Goal: Information Seeking & Learning: Learn about a topic

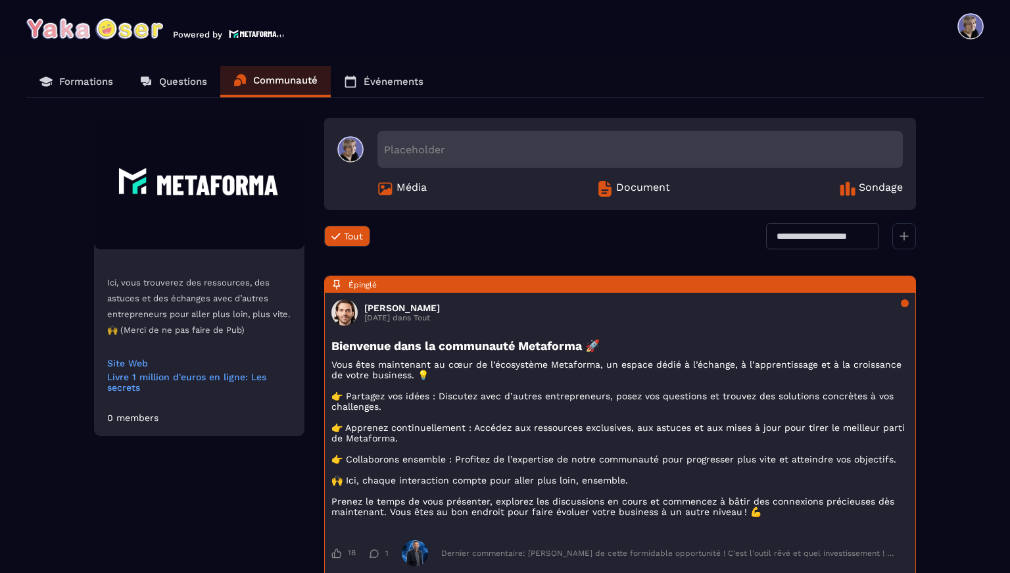
click at [82, 84] on p "Formations" at bounding box center [86, 82] width 54 height 12
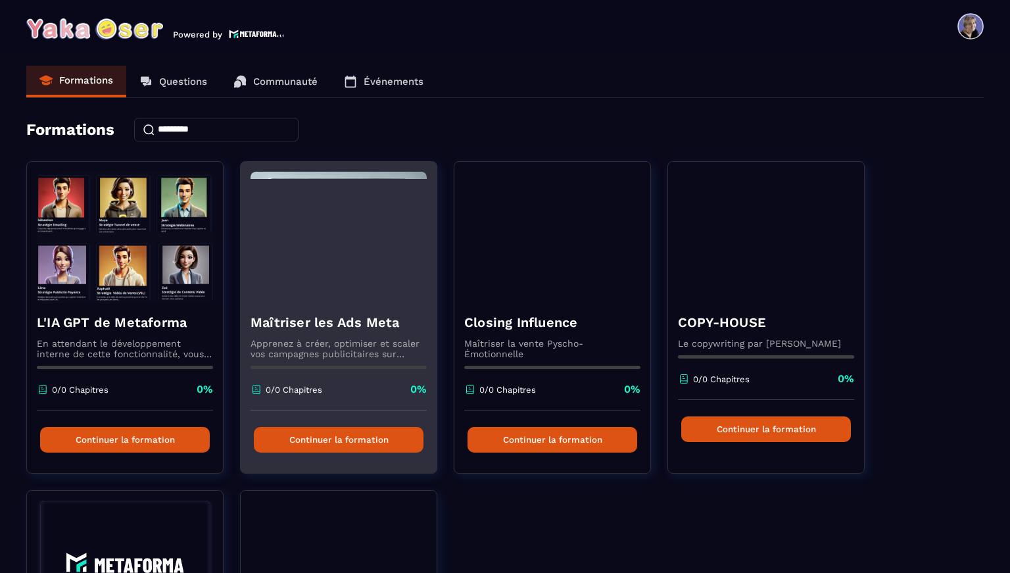
scroll to position [283, 0]
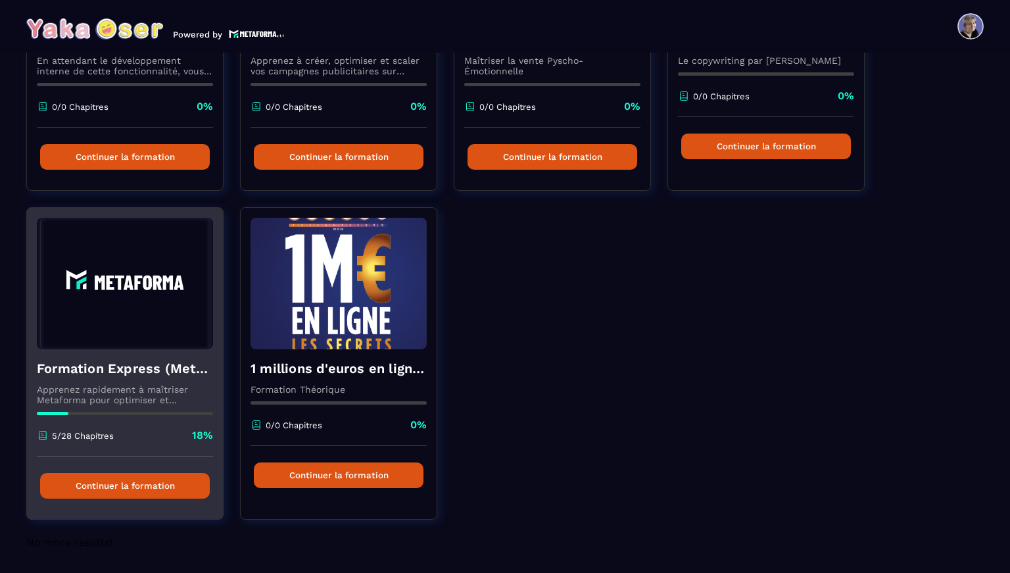
click at [144, 342] on img at bounding box center [125, 284] width 176 height 132
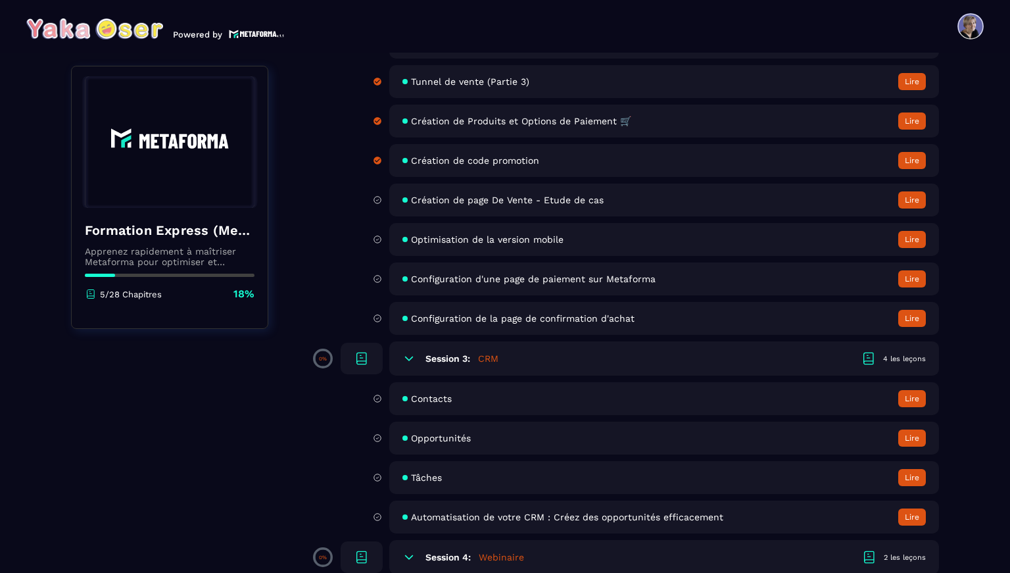
scroll to position [290, 0]
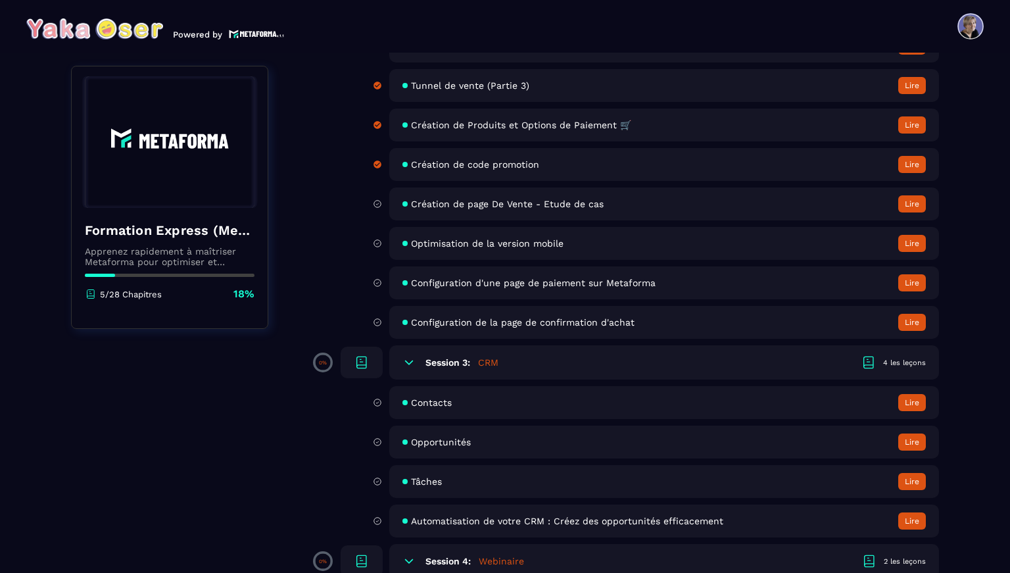
click at [466, 242] on span "Optimisation de la version mobile" at bounding box center [487, 243] width 153 height 11
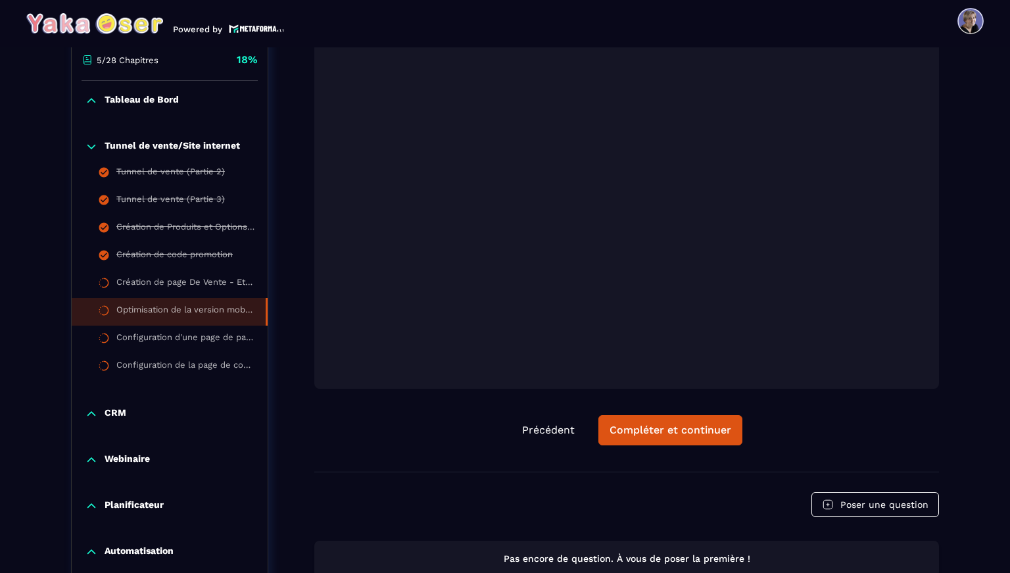
scroll to position [339, 0]
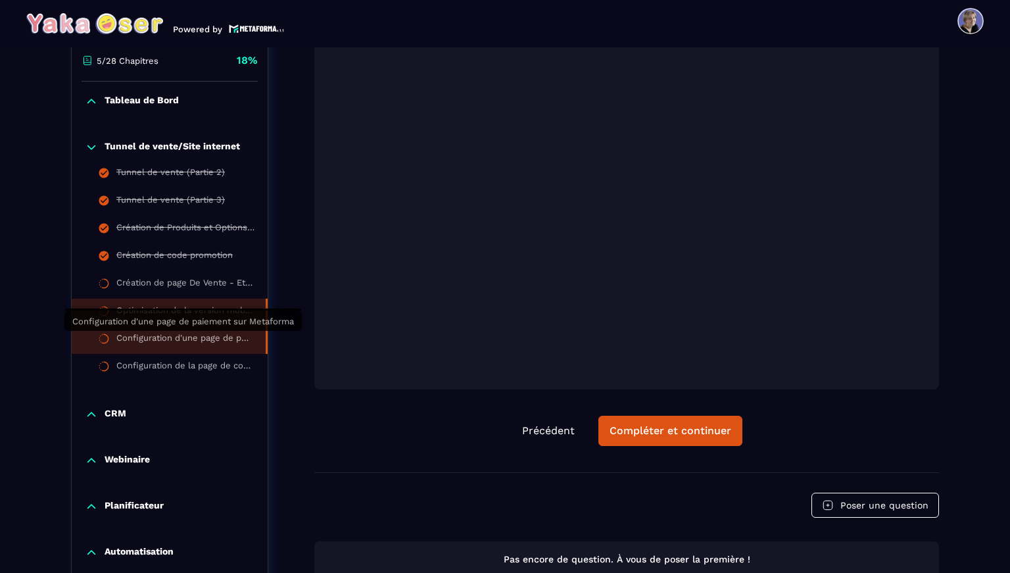
click at [160, 338] on div "Configuration d'une page de paiement sur Metaforma" at bounding box center [184, 340] width 136 height 14
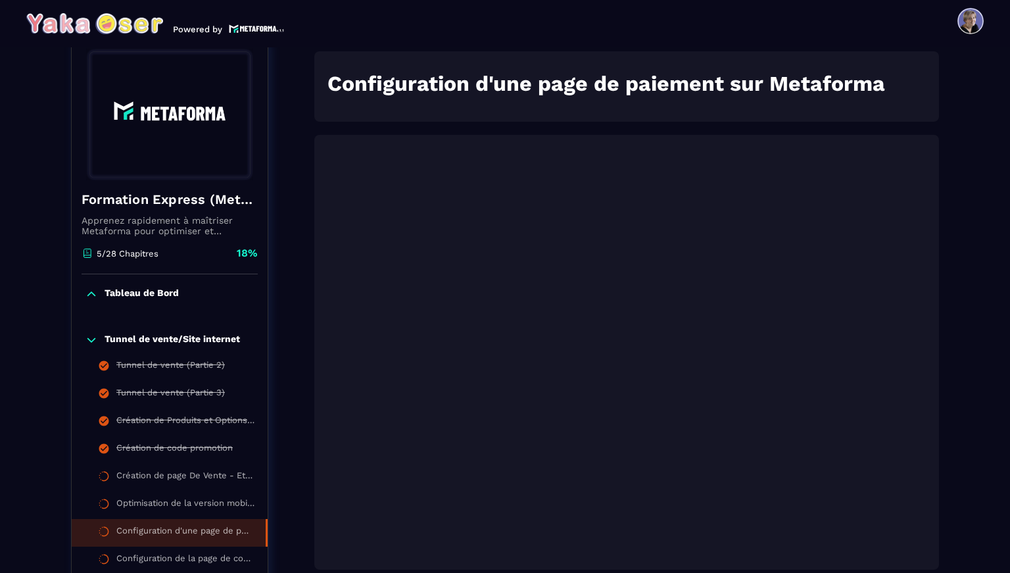
scroll to position [137, 0]
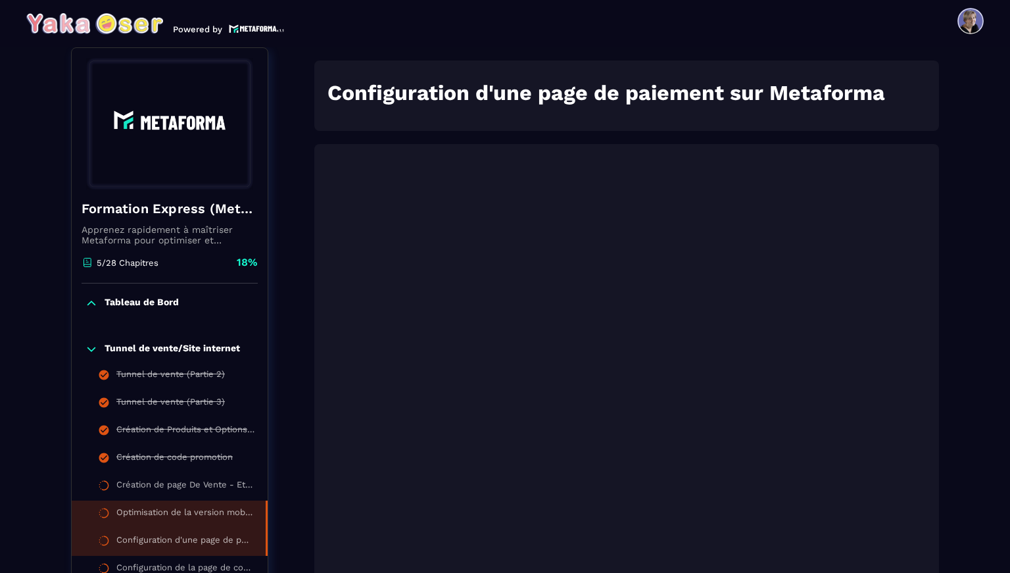
click at [164, 514] on div "Optimisation de la version mobile" at bounding box center [184, 514] width 136 height 14
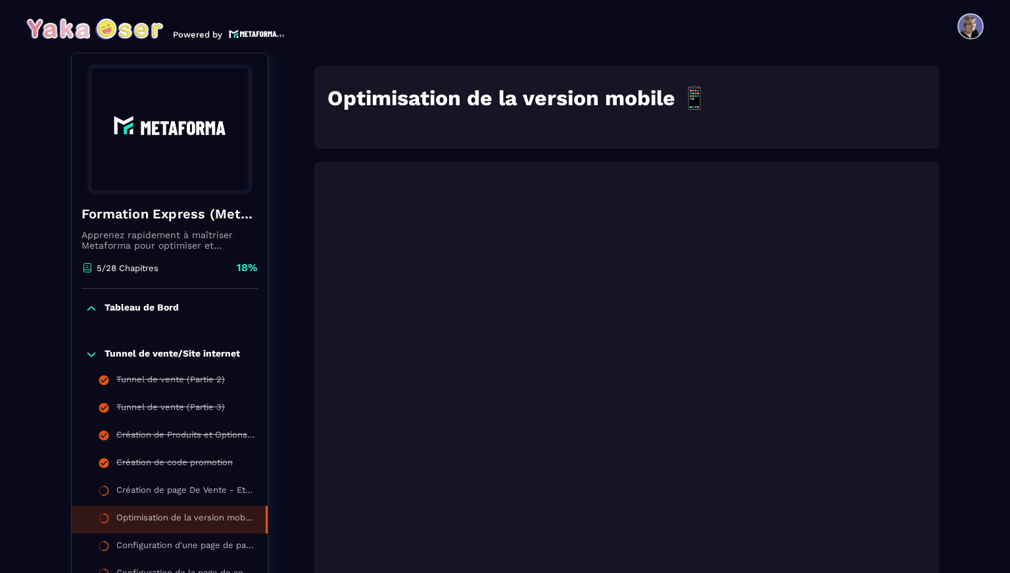
scroll to position [5, 0]
